Goal: Information Seeking & Learning: Learn about a topic

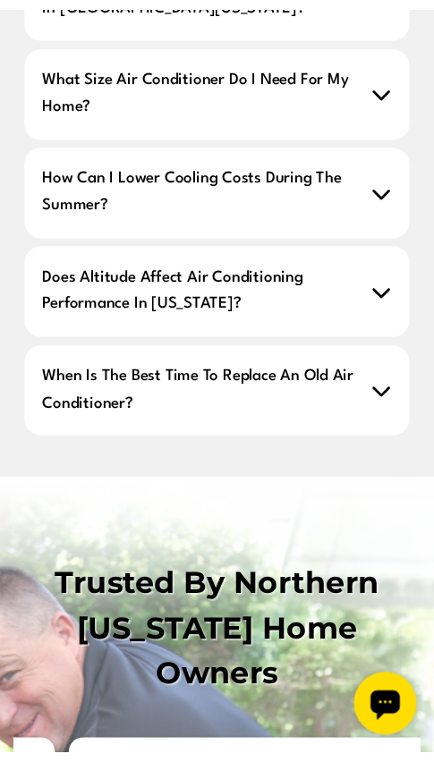
scroll to position [2484, 0]
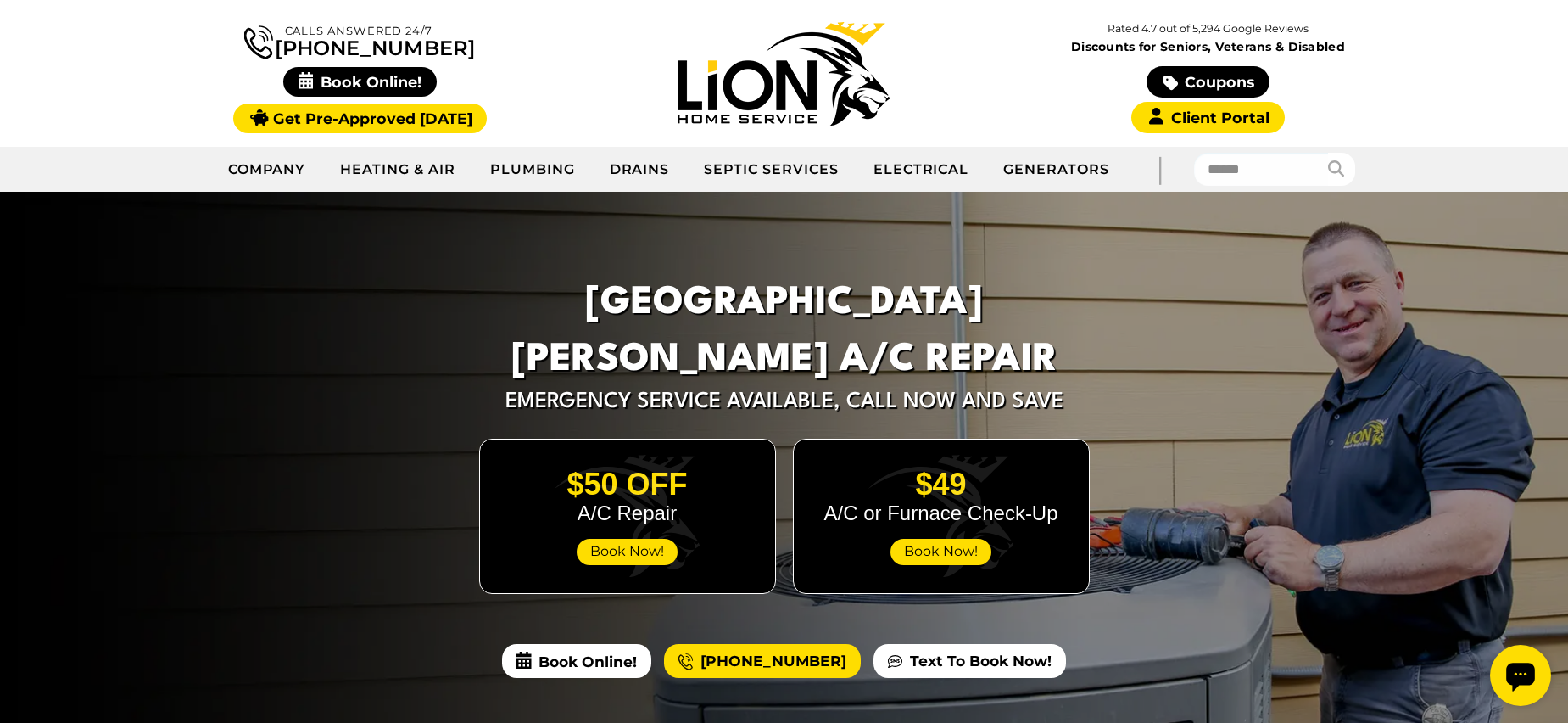
click at [847, 102] on img at bounding box center [783, 73] width 212 height 103
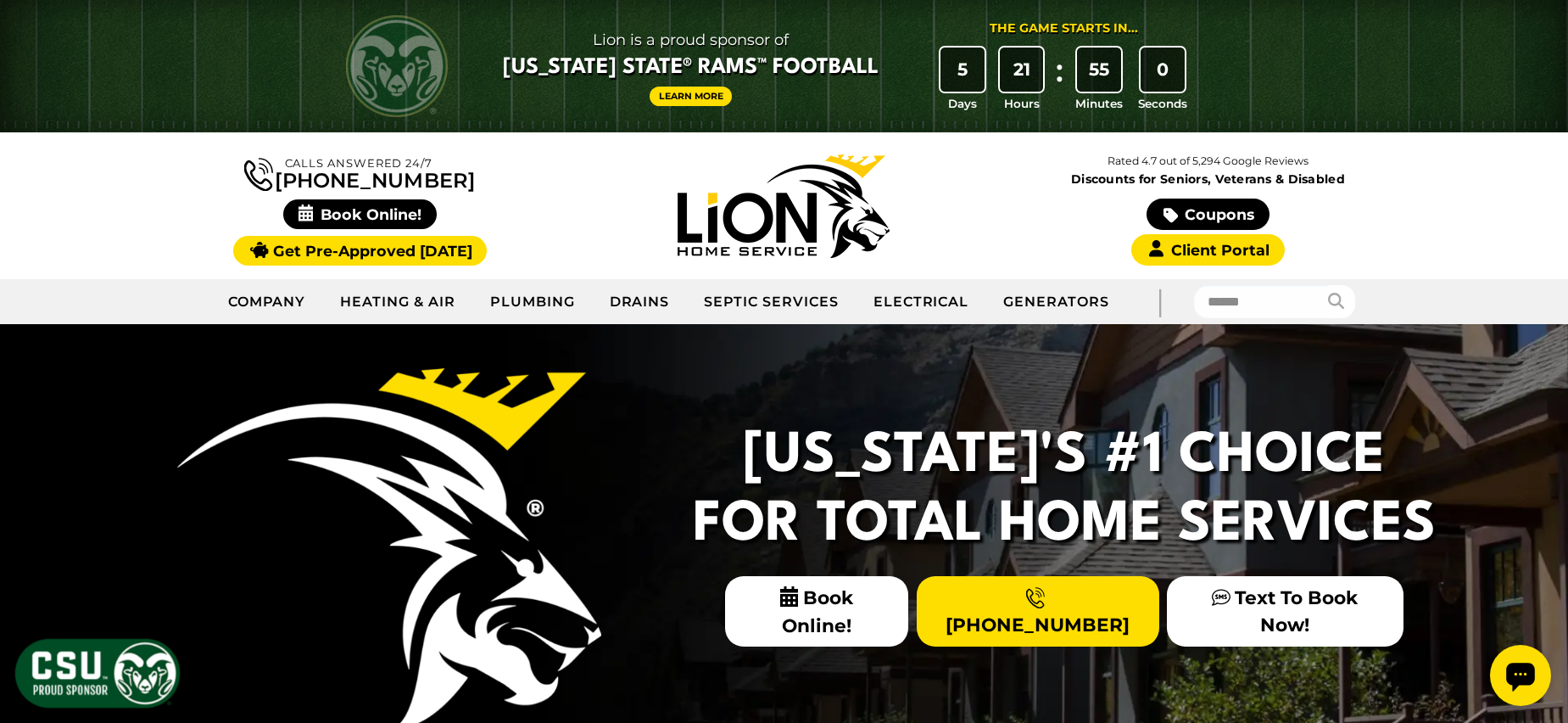
click at [764, 172] on img at bounding box center [783, 206] width 212 height 103
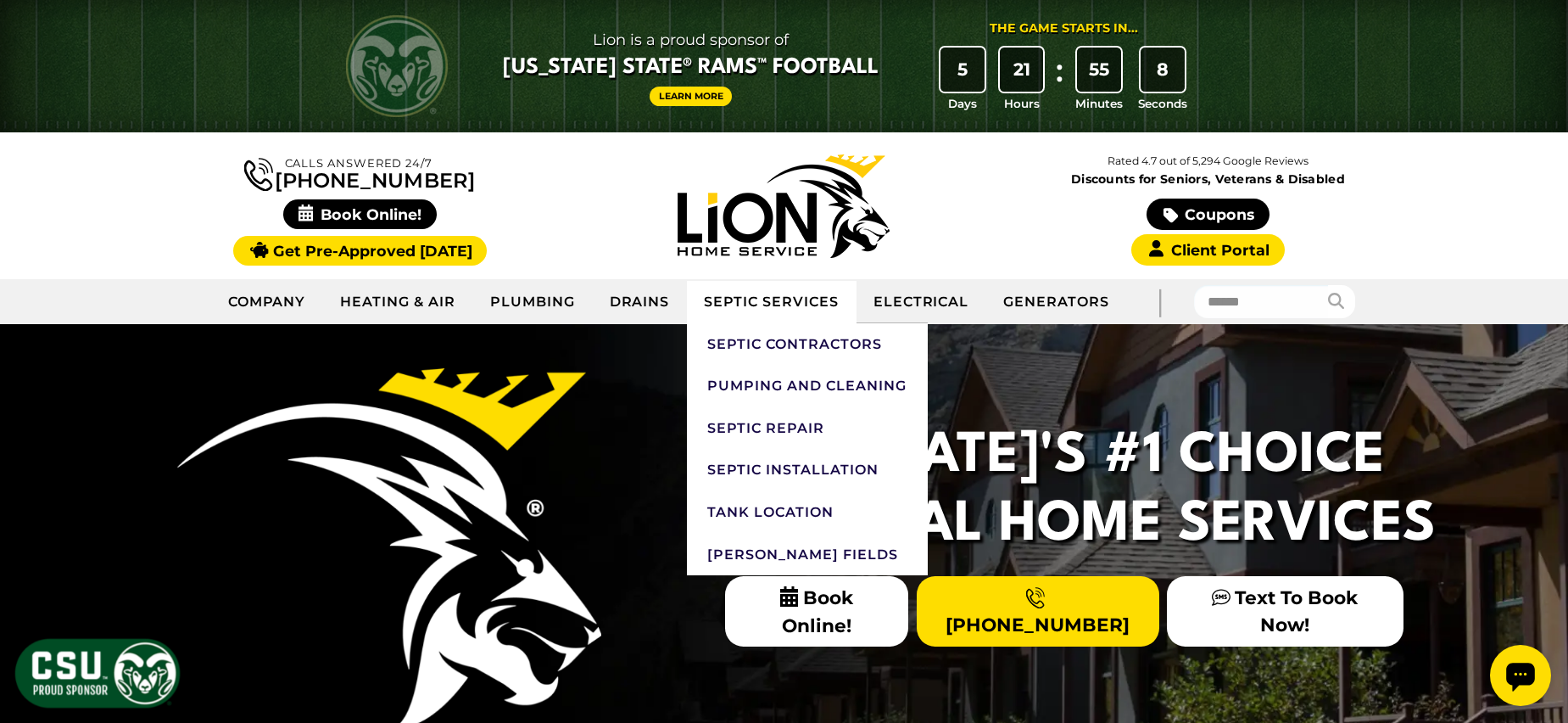
click at [784, 292] on link "Septic Services" at bounding box center [771, 302] width 169 height 43
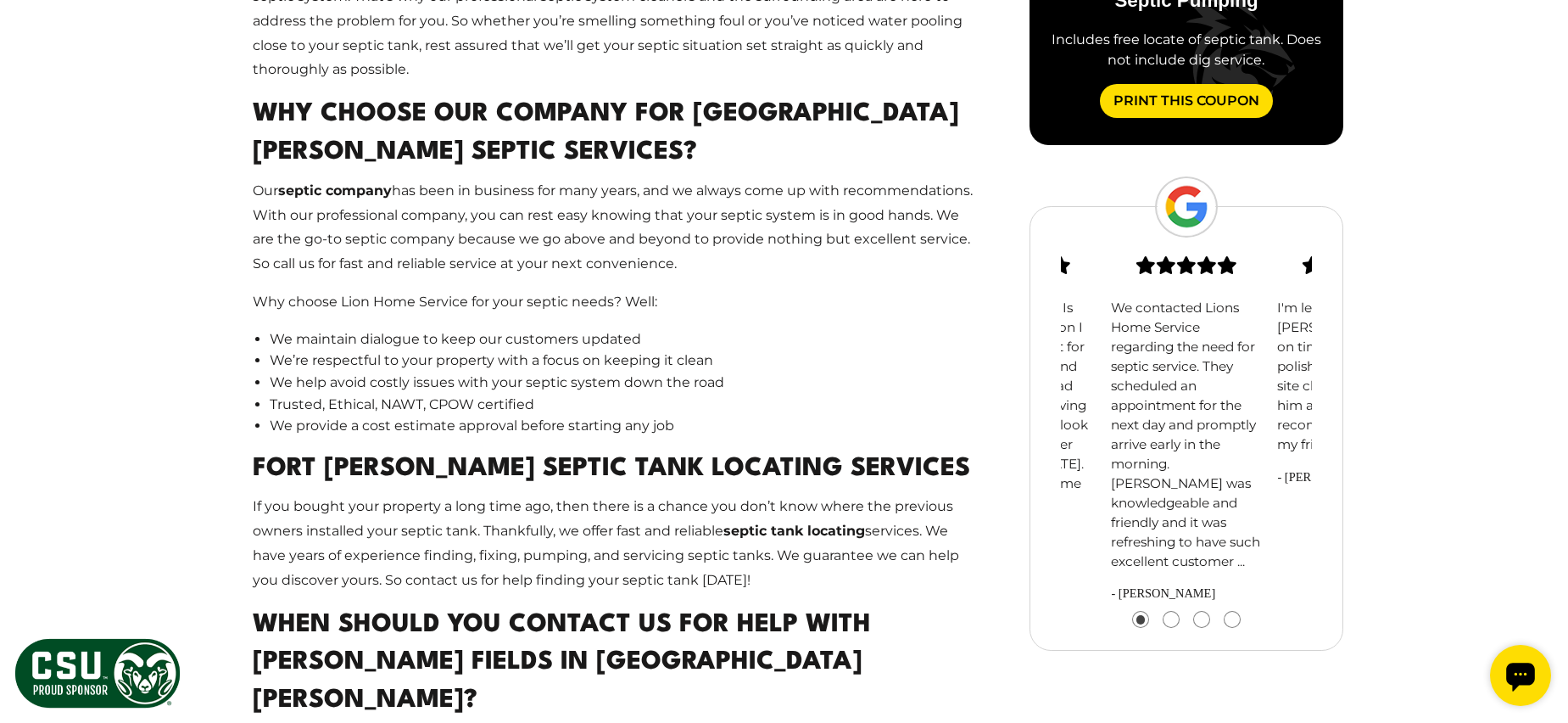
scroll to position [2207, 0]
